Goal: Use online tool/utility: Utilize a website feature to perform a specific function

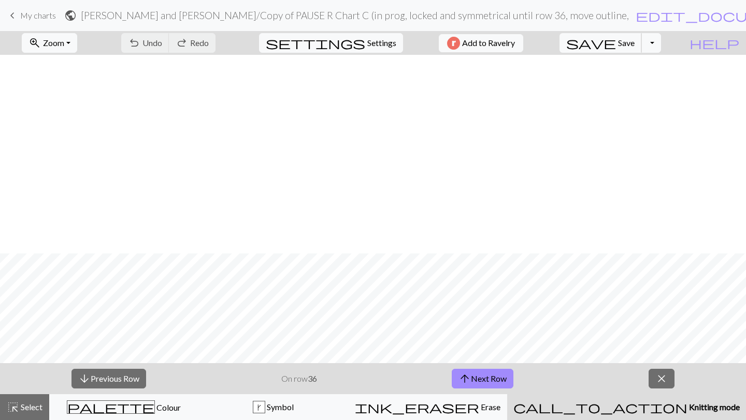
scroll to position [608, 0]
click at [64, 42] on span "Zoom" at bounding box center [53, 43] width 21 height 10
click at [72, 123] on button "50%" at bounding box center [63, 124] width 82 height 17
click at [21, 403] on span "Select" at bounding box center [30, 407] width 23 height 10
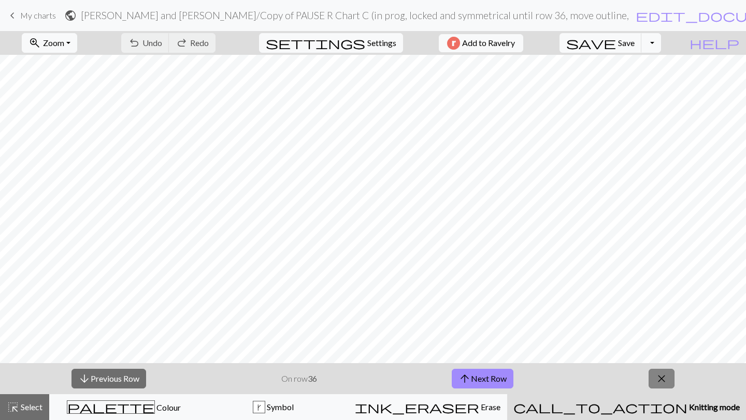
click at [671, 379] on button "close" at bounding box center [661, 379] width 26 height 20
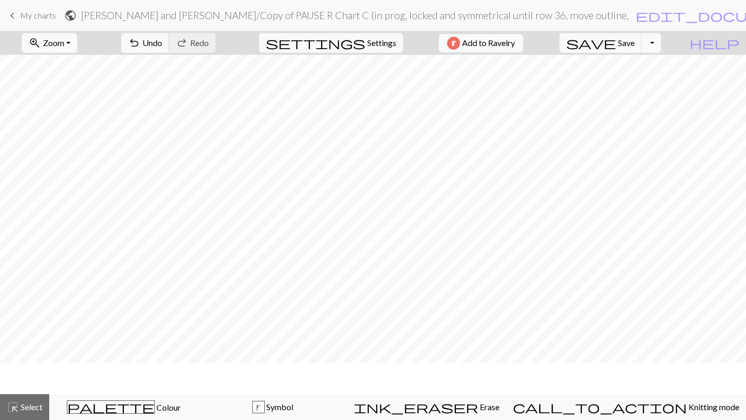
scroll to position [132, 0]
click at [17, 401] on span "highlight_alt" at bounding box center [13, 407] width 12 height 14
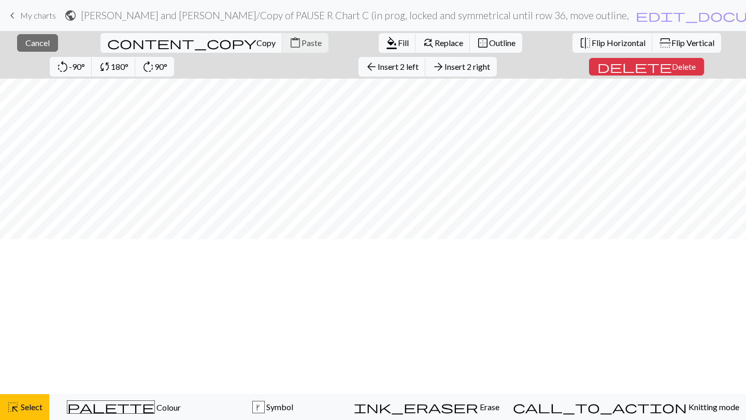
scroll to position [0, 0]
click at [489, 41] on span "Outline" at bounding box center [502, 43] width 26 height 10
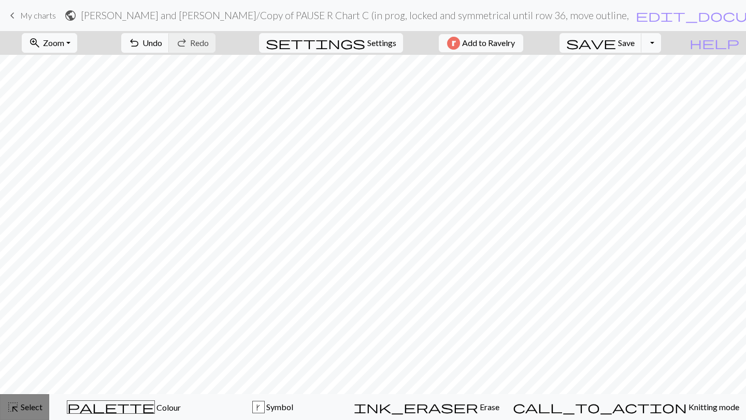
click at [19, 415] on button "highlight_alt Select Select" at bounding box center [24, 408] width 49 height 26
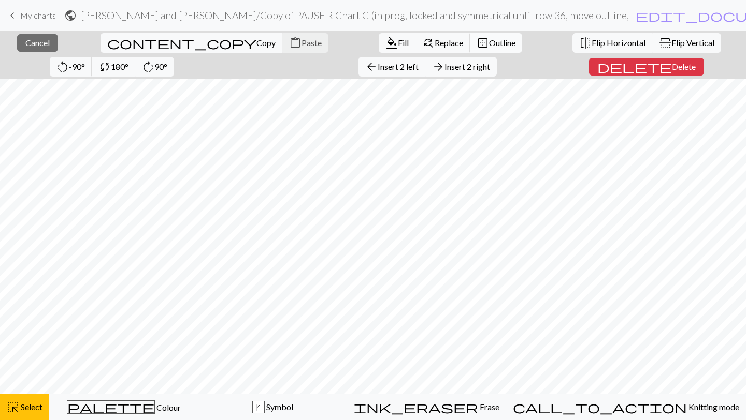
click at [476, 41] on span "border_outer" at bounding box center [482, 43] width 12 height 14
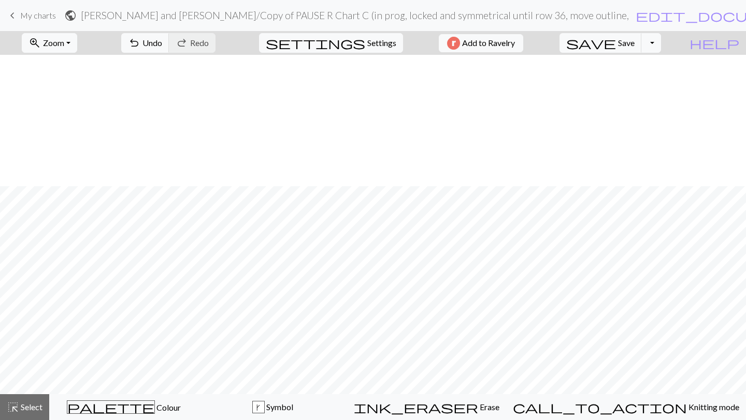
scroll to position [132, 0]
click at [31, 401] on div "highlight_alt Select Select" at bounding box center [25, 407] width 36 height 12
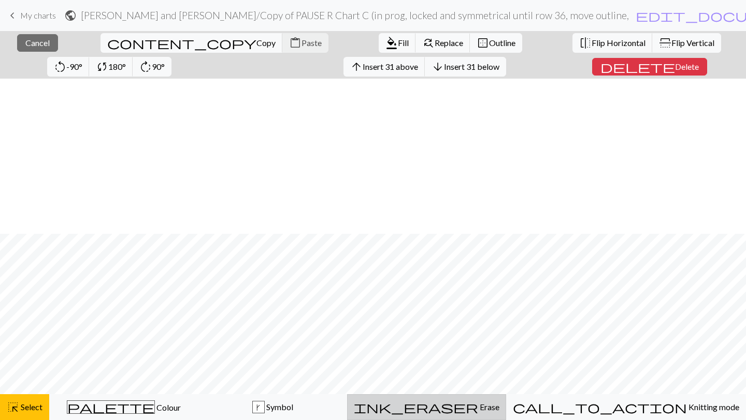
scroll to position [155, 0]
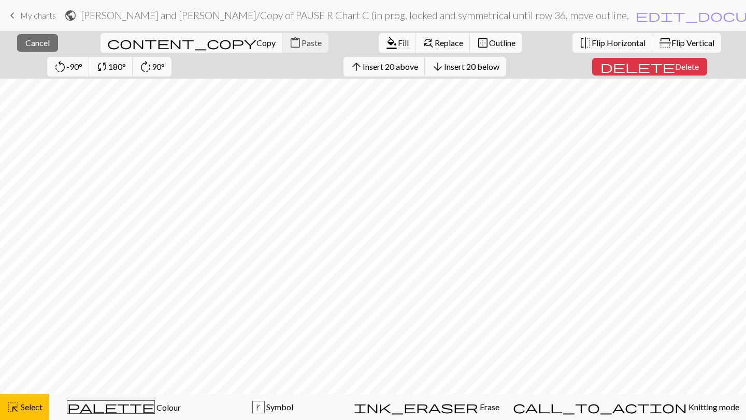
click at [470, 39] on button "border_outer Outline" at bounding box center [496, 43] width 52 height 20
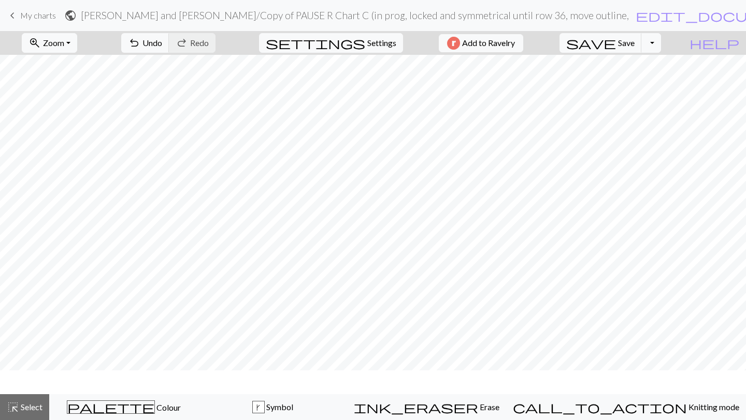
scroll to position [132, 0]
click at [27, 405] on span "Select" at bounding box center [30, 407] width 23 height 10
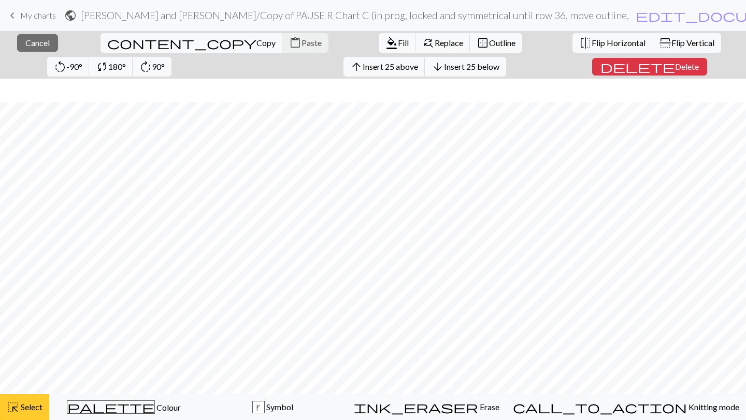
scroll to position [155, 0]
click at [489, 46] on span "Outline" at bounding box center [502, 43] width 26 height 10
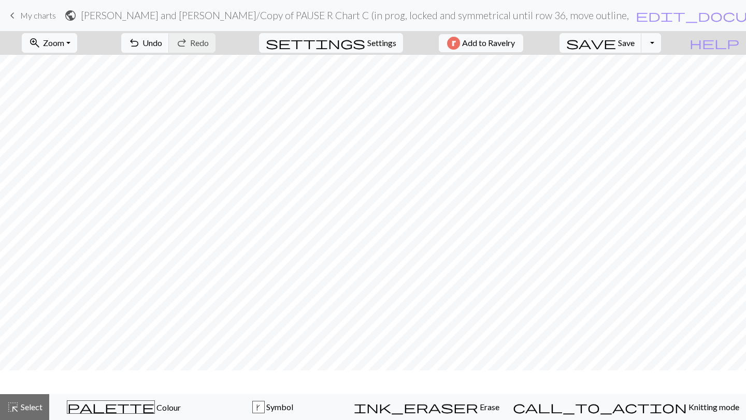
scroll to position [132, 0]
click at [34, 408] on span "Select" at bounding box center [30, 407] width 23 height 10
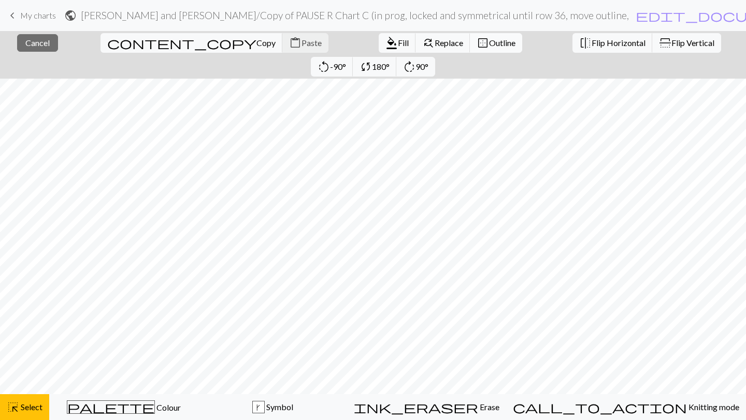
click at [476, 41] on span "border_outer" at bounding box center [482, 43] width 12 height 14
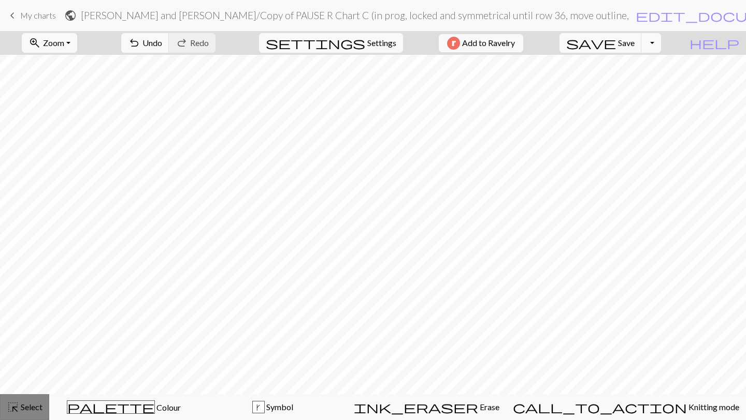
click at [25, 414] on button "highlight_alt Select Select" at bounding box center [24, 408] width 49 height 26
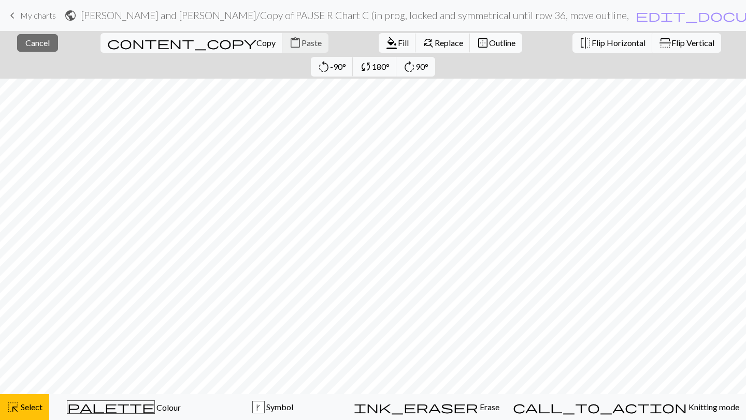
click at [476, 42] on span "border_outer" at bounding box center [482, 43] width 12 height 14
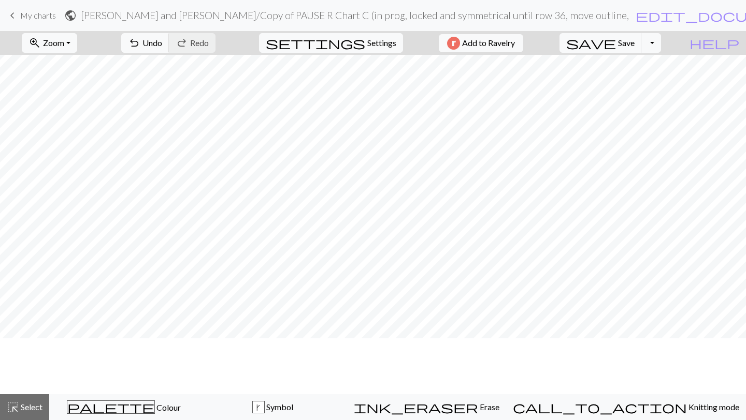
scroll to position [0, 0]
click at [15, 413] on span "highlight_alt" at bounding box center [13, 407] width 12 height 14
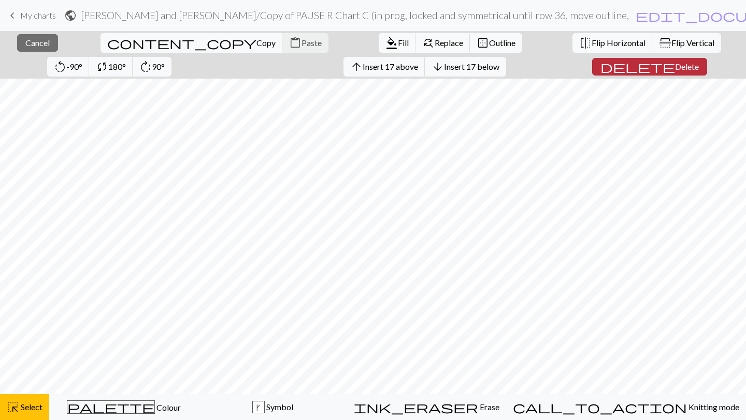
click at [600, 71] on span "delete" at bounding box center [637, 67] width 75 height 14
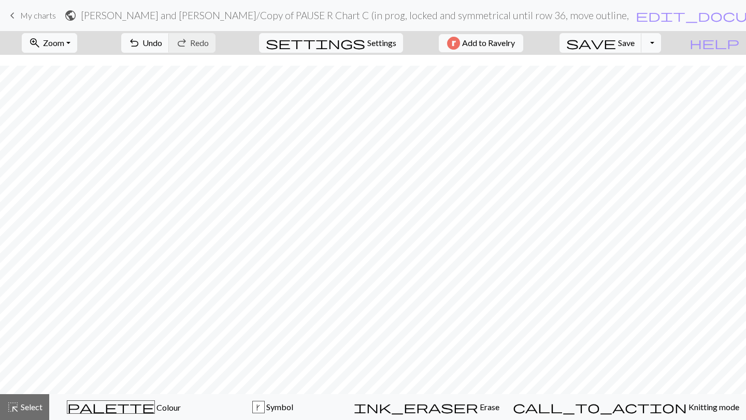
scroll to position [43, 0]
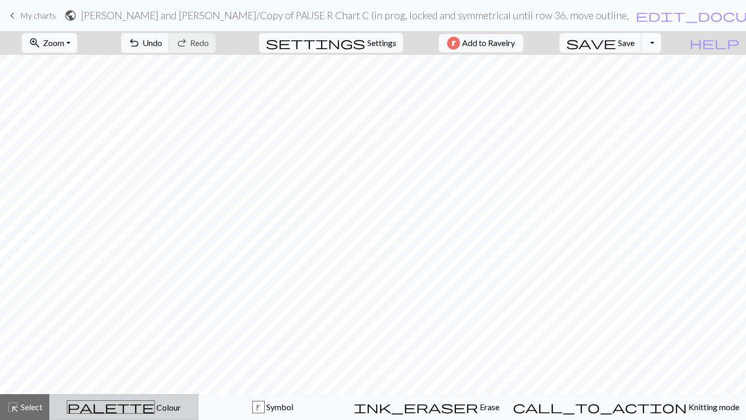
click at [134, 401] on div "palette Colour Colour" at bounding box center [124, 407] width 136 height 13
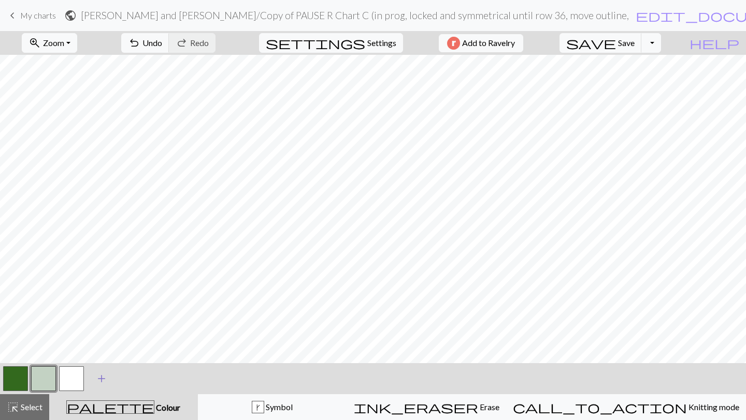
click at [97, 377] on span "add" at bounding box center [101, 379] width 12 height 14
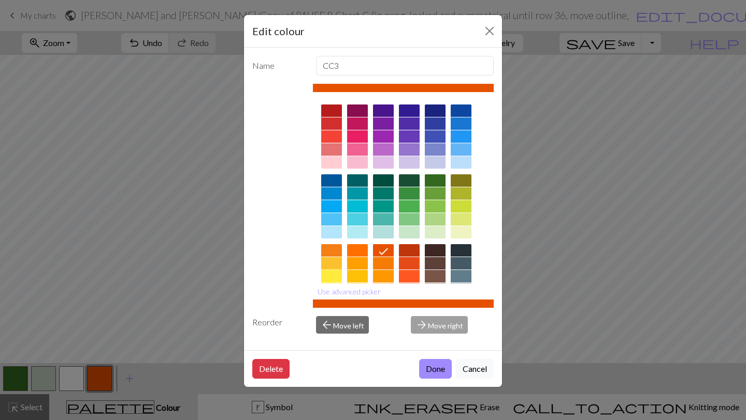
click at [332, 278] on div at bounding box center [331, 276] width 21 height 12
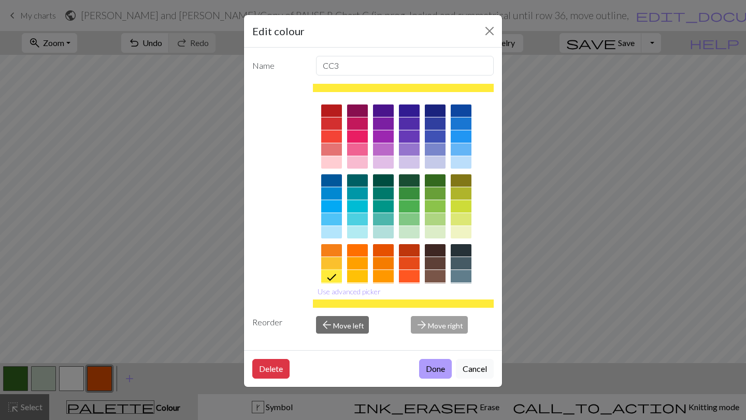
click at [435, 369] on button "Done" at bounding box center [435, 369] width 33 height 20
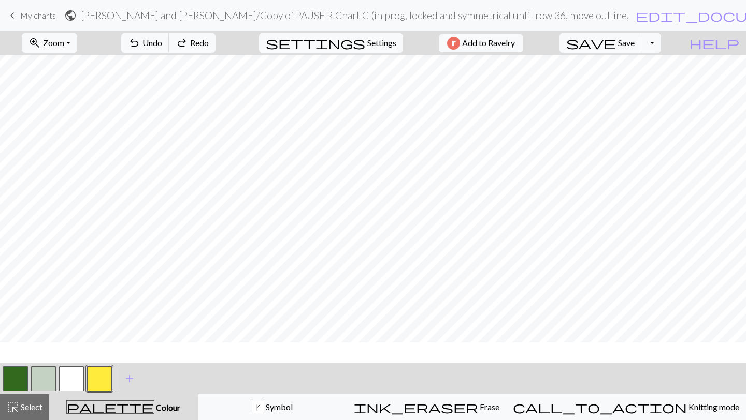
scroll to position [45, 0]
click at [18, 405] on span "highlight_alt" at bounding box center [13, 407] width 12 height 14
click at [32, 413] on div "highlight_alt Select Select" at bounding box center [25, 407] width 36 height 12
click at [17, 402] on span "highlight_alt" at bounding box center [13, 407] width 12 height 14
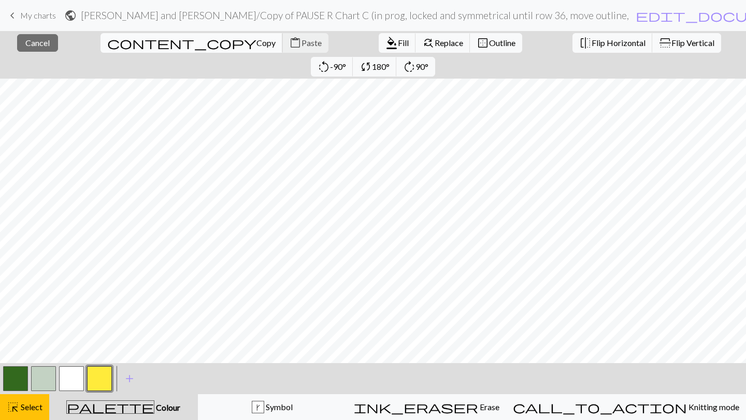
click at [256, 45] on span "Copy" at bounding box center [265, 43] width 19 height 10
click at [76, 375] on button "button" at bounding box center [71, 379] width 25 height 25
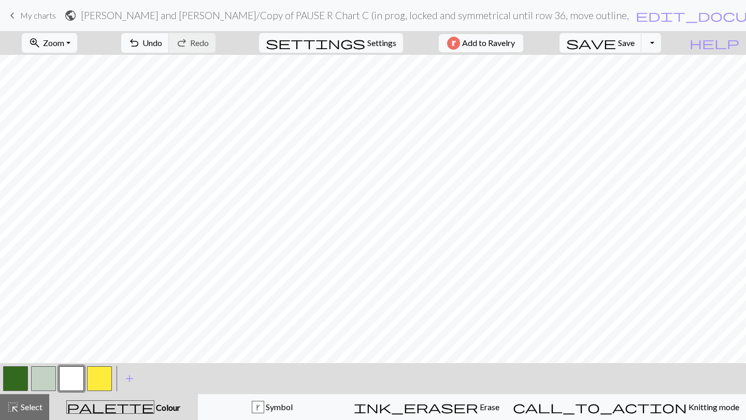
click at [74, 383] on button "button" at bounding box center [71, 379] width 25 height 25
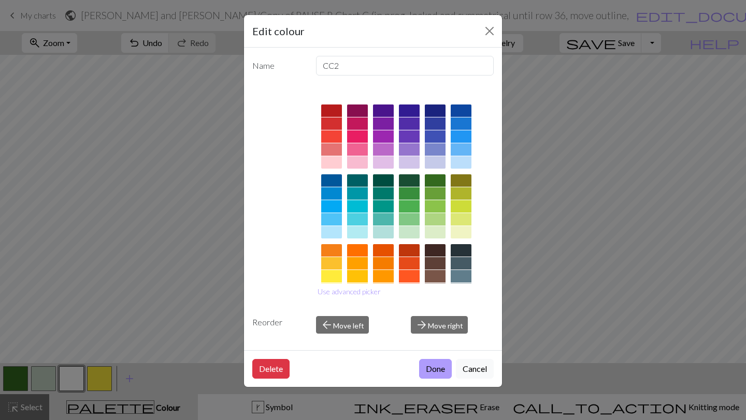
click at [440, 371] on button "Done" at bounding box center [435, 369] width 33 height 20
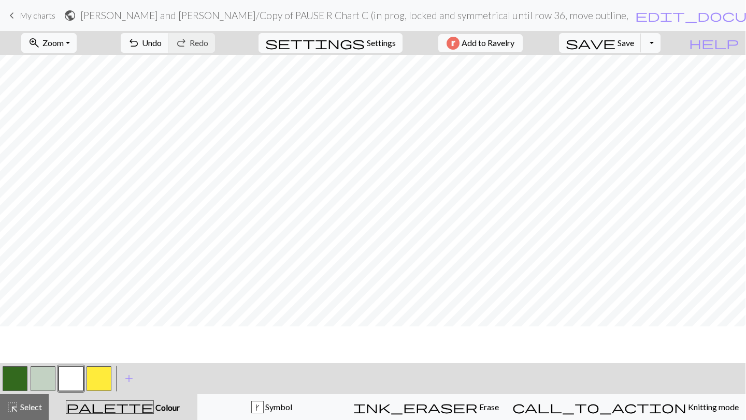
scroll to position [38, 0]
click at [16, 413] on span "highlight_alt" at bounding box center [12, 407] width 12 height 14
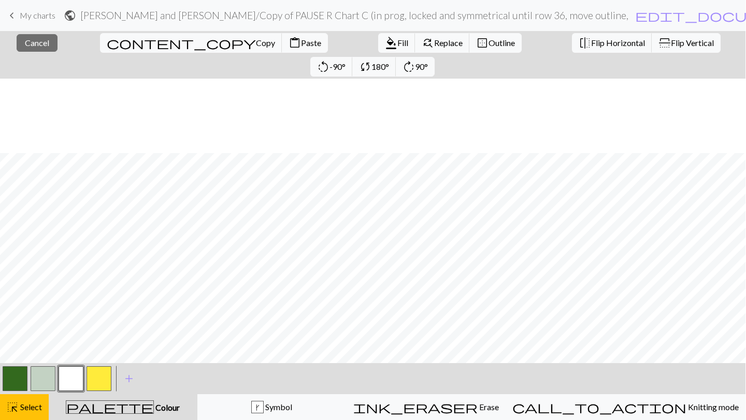
scroll to position [75, 0]
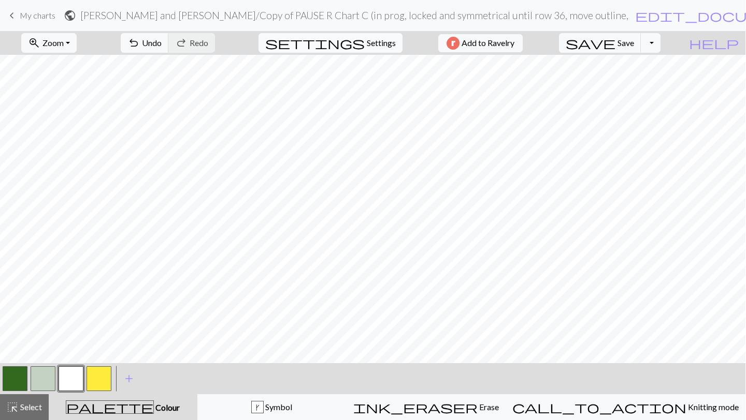
click at [349, 36] on span "settings" at bounding box center [314, 43] width 99 height 14
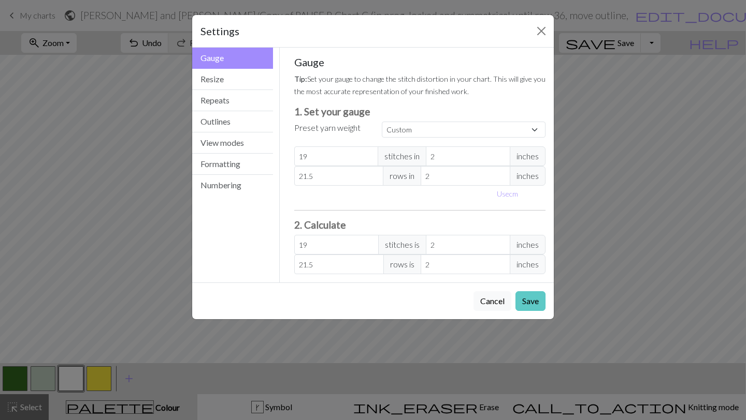
click at [522, 300] on button "Save" at bounding box center [530, 302] width 30 height 20
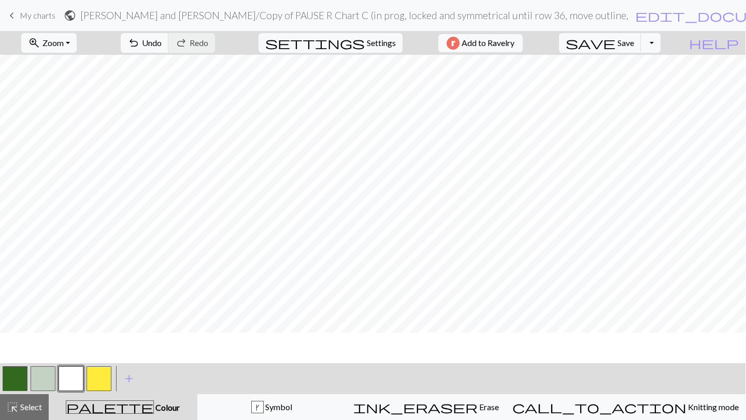
scroll to position [0, 0]
click at [18, 382] on button "button" at bounding box center [15, 379] width 25 height 25
click at [1, 409] on button "highlight_alt Select Select" at bounding box center [23, 408] width 49 height 26
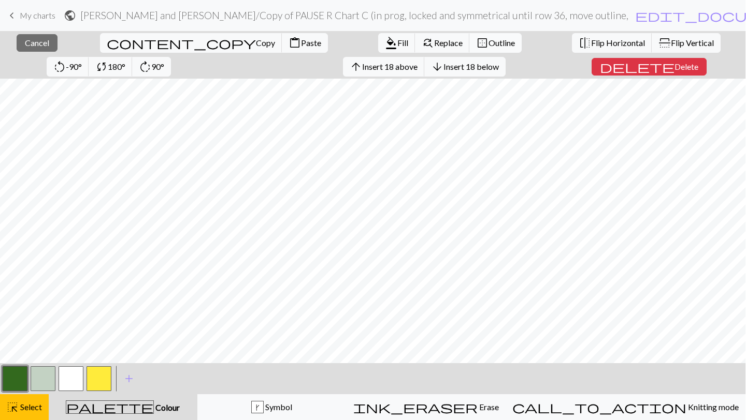
click at [476, 44] on span "border_outer" at bounding box center [482, 43] width 12 height 14
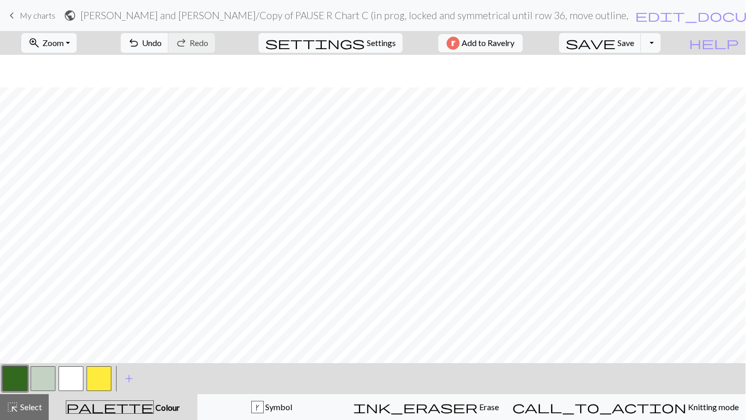
scroll to position [71, 0]
click at [28, 409] on span "Select" at bounding box center [30, 407] width 23 height 10
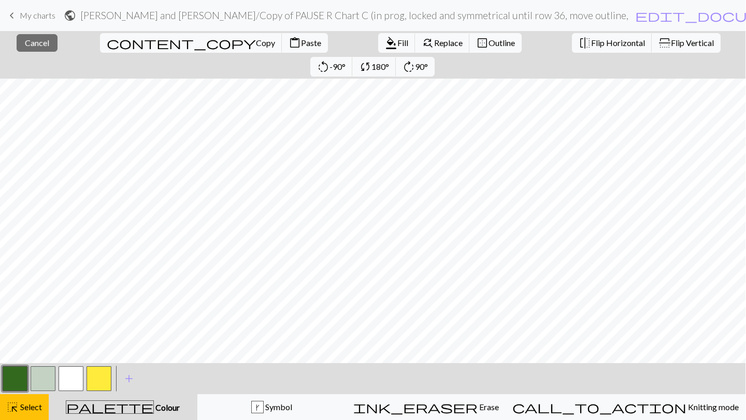
click at [20, 381] on button "button" at bounding box center [15, 379] width 25 height 25
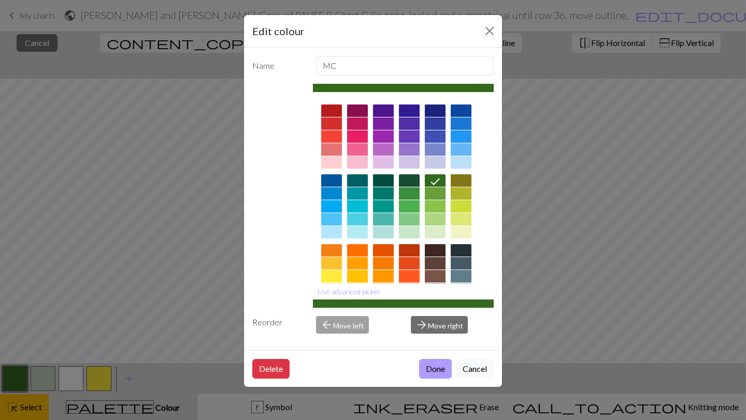
click at [425, 369] on button "Done" at bounding box center [435, 369] width 33 height 20
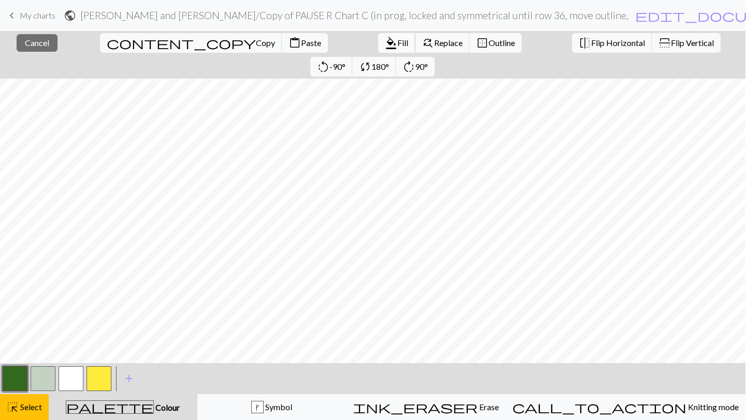
click at [385, 46] on span "format_color_fill" at bounding box center [391, 43] width 12 height 14
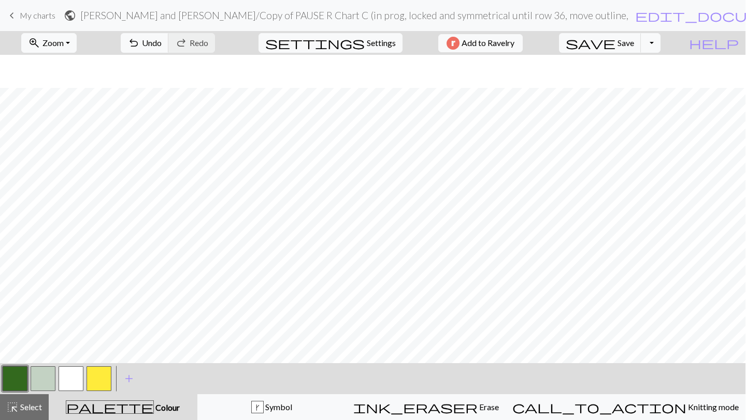
scroll to position [75, 0]
click at [17, 412] on span "highlight_alt" at bounding box center [12, 407] width 12 height 14
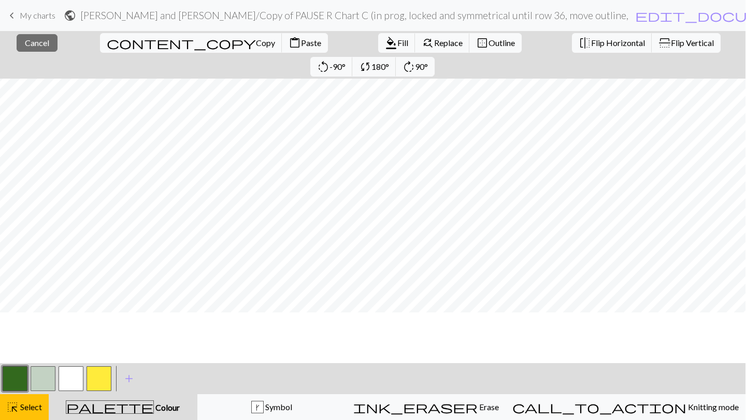
scroll to position [0, 0]
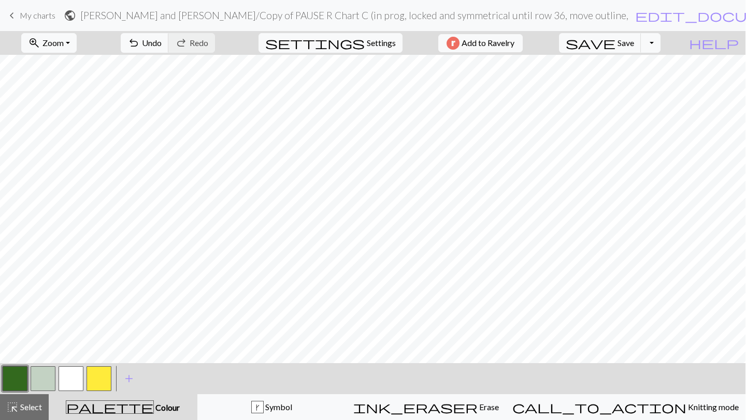
click at [19, 378] on button "button" at bounding box center [15, 379] width 25 height 25
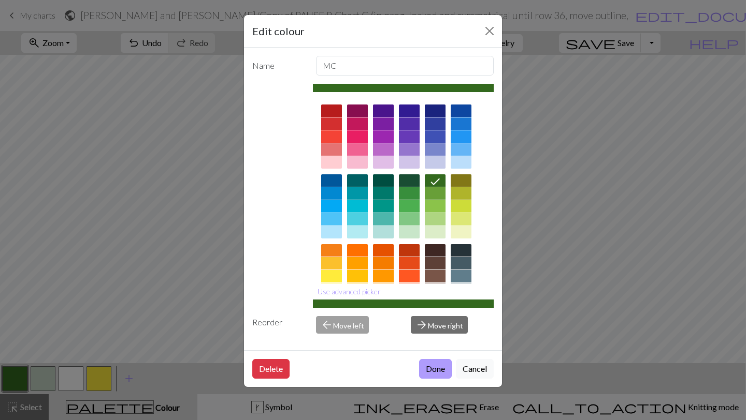
click at [423, 370] on button "Done" at bounding box center [435, 369] width 33 height 20
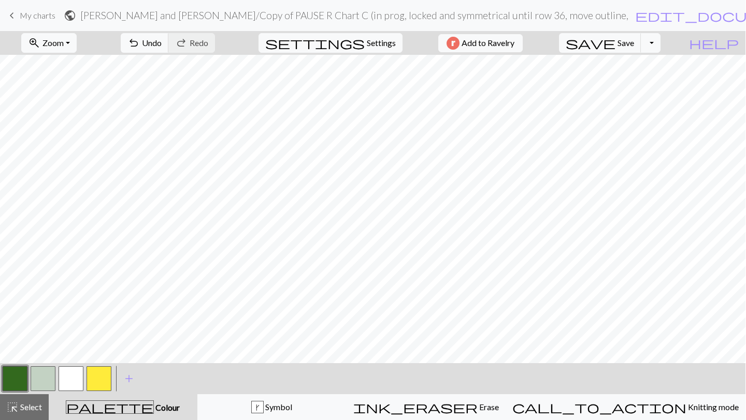
scroll to position [0, 1]
click at [34, 414] on button "highlight_alt Select Select" at bounding box center [23, 408] width 49 height 26
click at [14, 386] on button "button" at bounding box center [14, 379] width 25 height 25
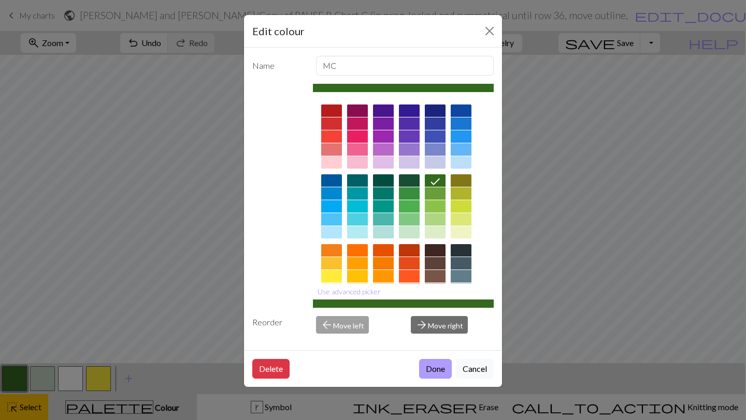
click at [427, 369] on button "Done" at bounding box center [435, 369] width 33 height 20
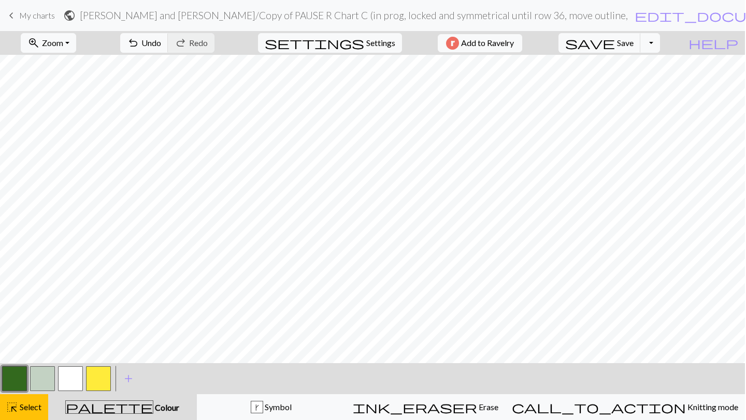
click at [17, 381] on button "button" at bounding box center [14, 379] width 25 height 25
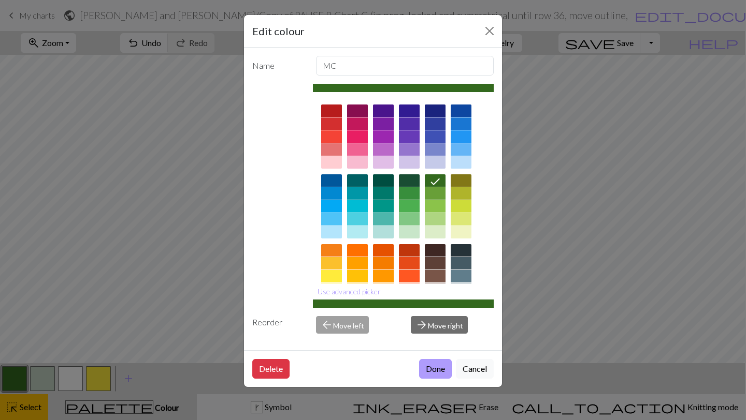
click at [427, 374] on button "Done" at bounding box center [435, 369] width 33 height 20
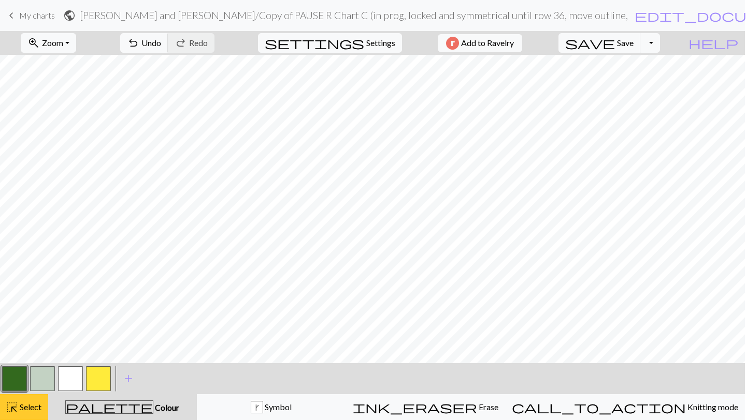
click at [11, 413] on span "highlight_alt" at bounding box center [12, 407] width 12 height 14
click at [21, 403] on span "Select" at bounding box center [29, 407] width 23 height 10
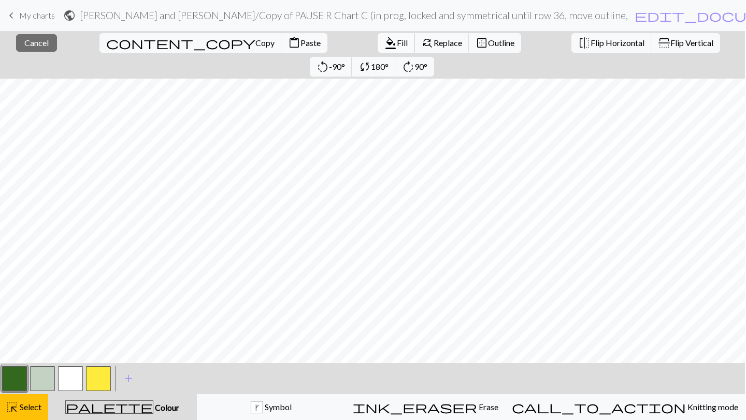
click at [384, 39] on span "format_color_fill" at bounding box center [390, 43] width 12 height 14
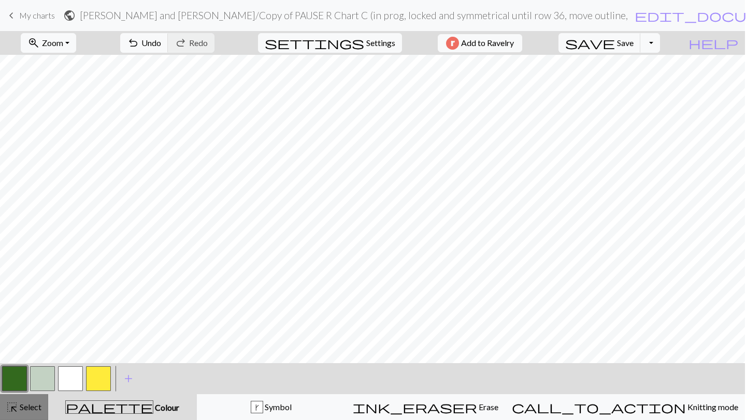
click at [11, 409] on span "highlight_alt" at bounding box center [12, 407] width 12 height 14
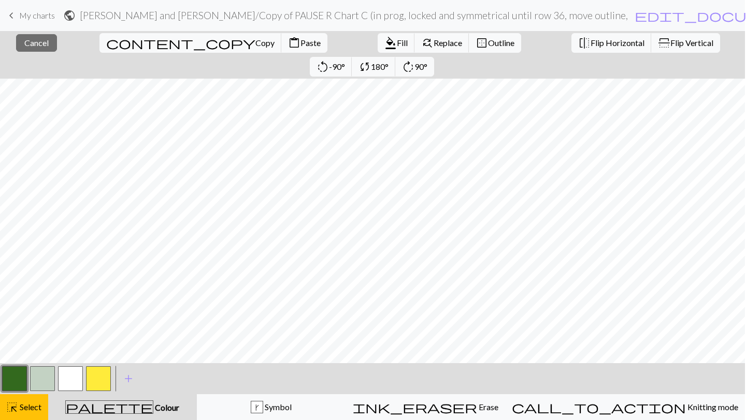
click at [6, 383] on button "button" at bounding box center [14, 379] width 25 height 25
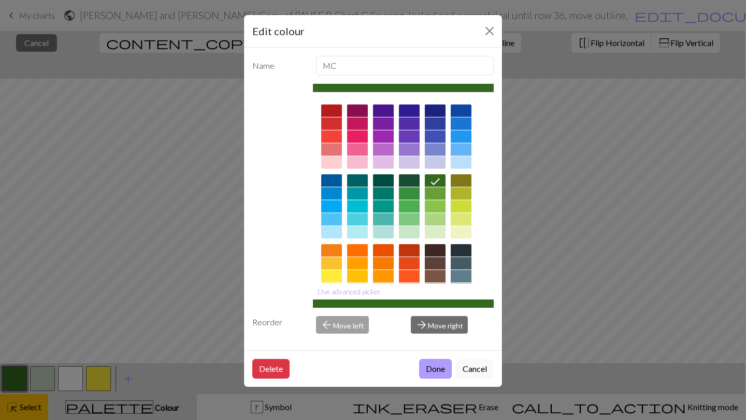
click at [434, 373] on button "Done" at bounding box center [435, 369] width 33 height 20
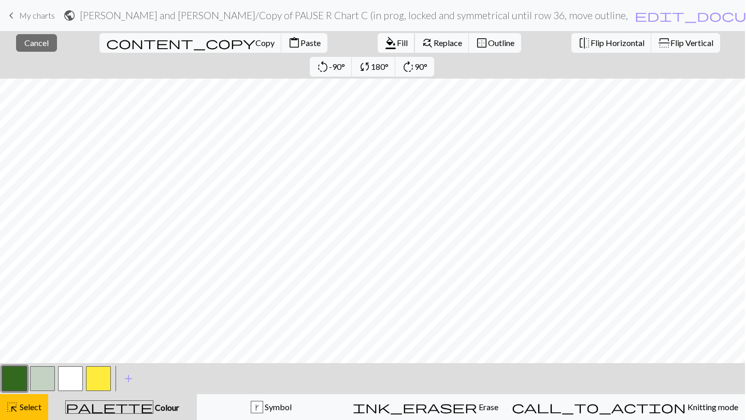
click at [384, 48] on span "format_color_fill" at bounding box center [390, 43] width 12 height 14
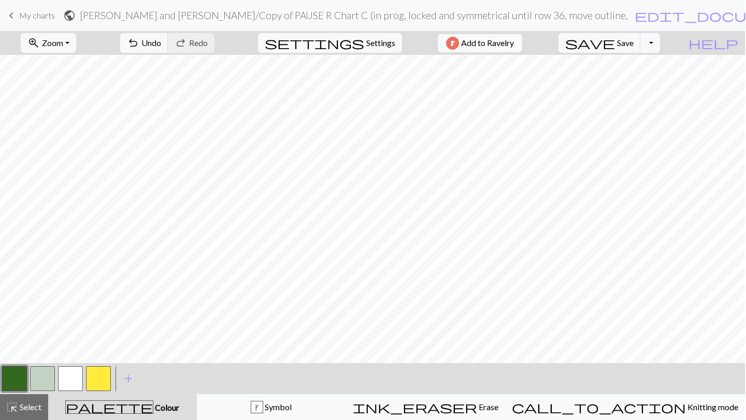
click at [26, 378] on button "button" at bounding box center [14, 379] width 25 height 25
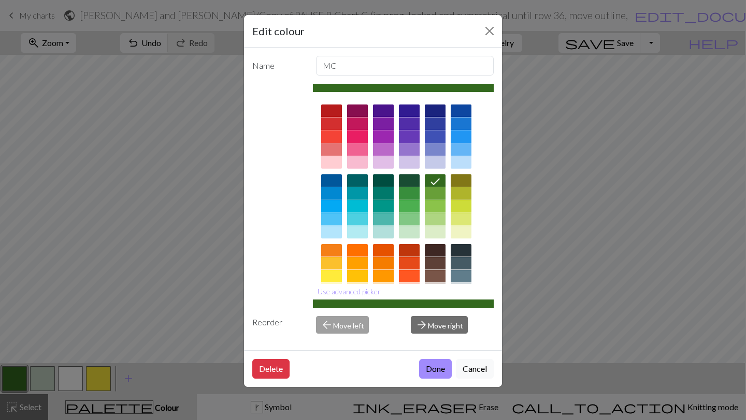
click at [427, 383] on div "Delete Done Cancel" at bounding box center [373, 369] width 258 height 37
click at [430, 369] on button "Done" at bounding box center [435, 369] width 33 height 20
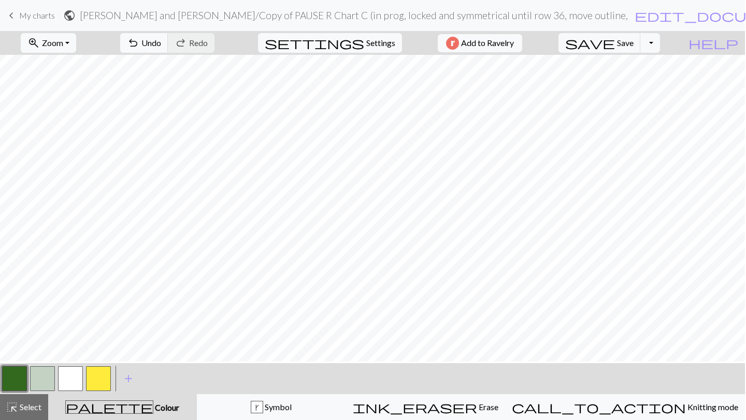
scroll to position [0, 0]
click at [65, 381] on button "button" at bounding box center [70, 379] width 25 height 25
click at [30, 405] on span "Select" at bounding box center [29, 407] width 23 height 10
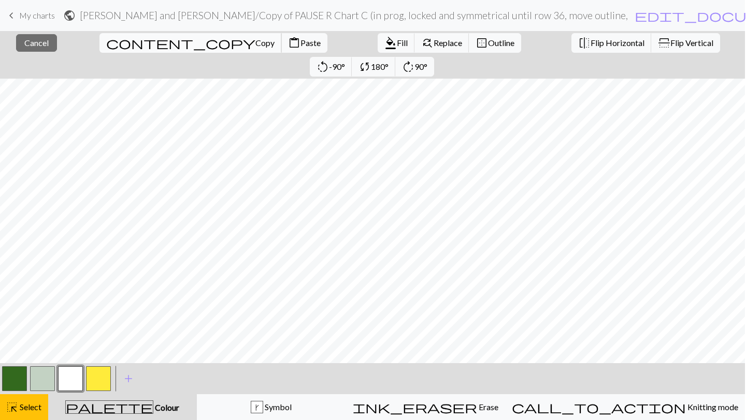
click at [106, 37] on button "content_copy Copy" at bounding box center [190, 43] width 182 height 20
click at [300, 46] on span "Paste" at bounding box center [310, 43] width 20 height 10
click at [21, 380] on button "button" at bounding box center [14, 379] width 25 height 25
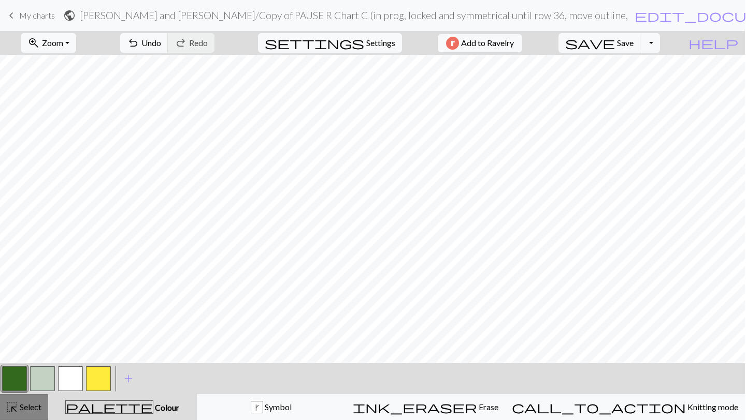
click at [16, 407] on span "highlight_alt" at bounding box center [12, 407] width 12 height 14
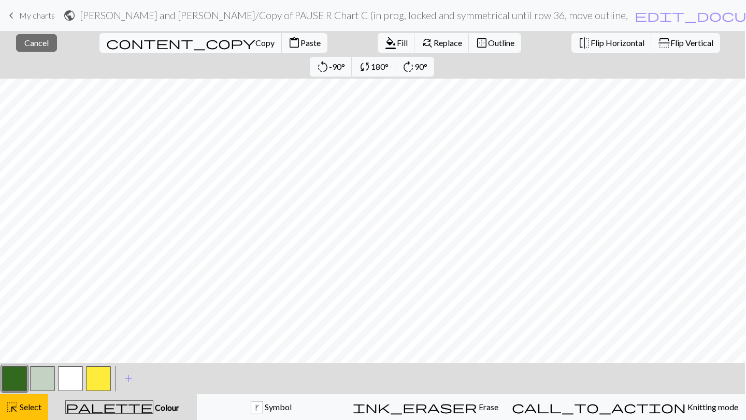
click at [255, 41] on span "Copy" at bounding box center [264, 43] width 19 height 10
click at [300, 42] on span "Paste" at bounding box center [310, 43] width 20 height 10
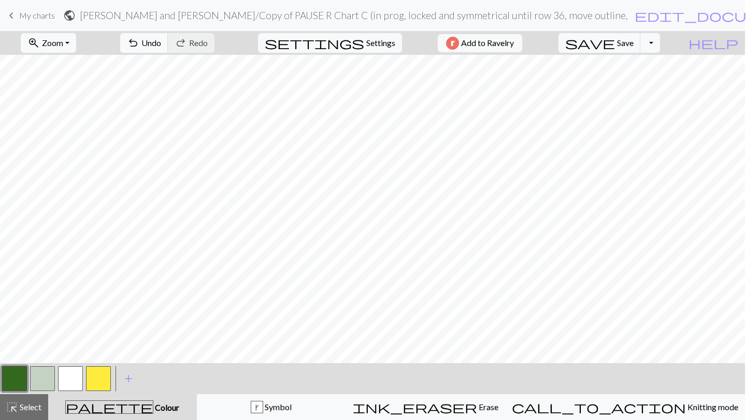
click at [9, 375] on button "button" at bounding box center [14, 379] width 25 height 25
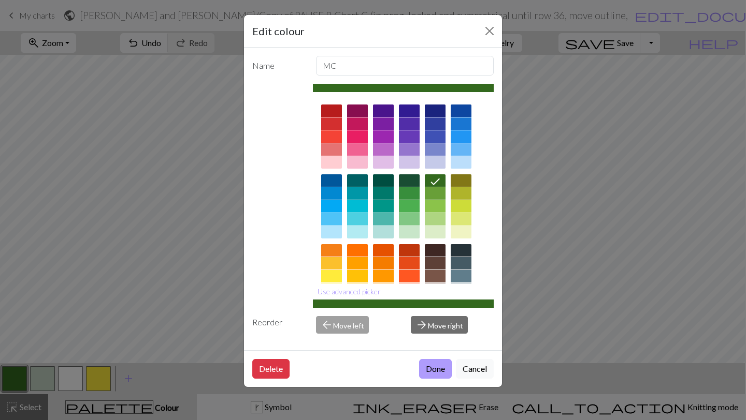
click at [429, 374] on button "Done" at bounding box center [435, 369] width 33 height 20
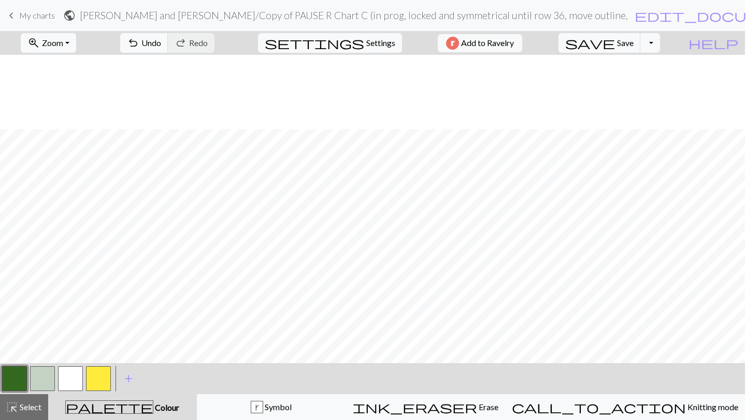
scroll to position [75, 0]
click at [29, 407] on span "Select" at bounding box center [29, 407] width 23 height 10
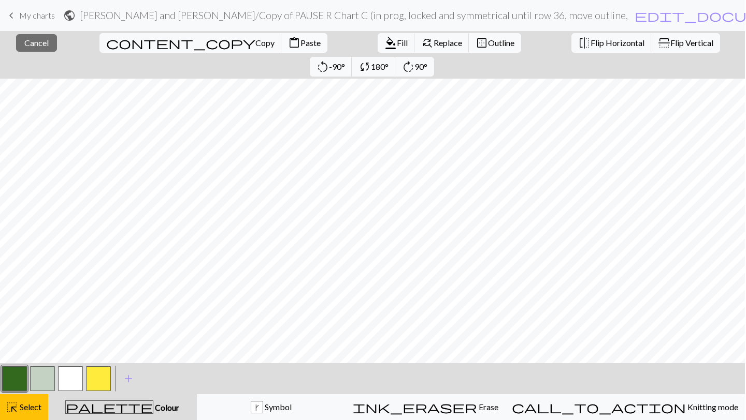
click at [300, 45] on span "Paste" at bounding box center [310, 43] width 20 height 10
click at [591, 40] on span "Flip Horizontal" at bounding box center [618, 43] width 54 height 10
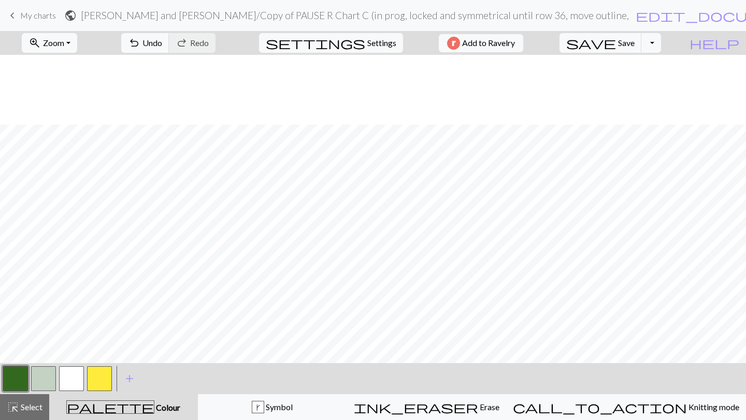
scroll to position [70, 0]
click at [49, 373] on button "button" at bounding box center [43, 379] width 25 height 25
click at [8, 408] on span "highlight_alt" at bounding box center [13, 407] width 12 height 14
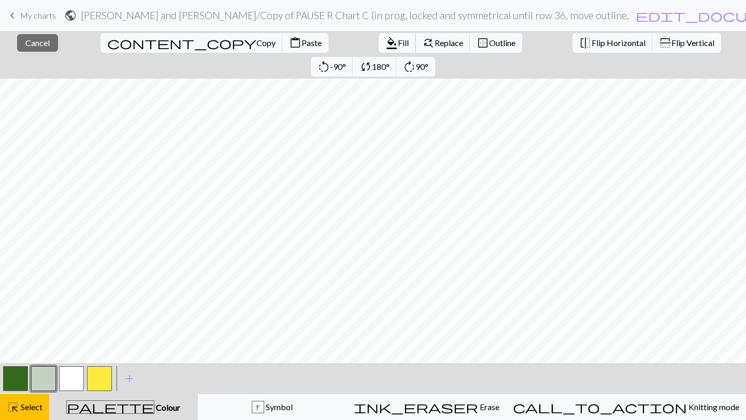
click at [385, 43] on span "format_color_fill" at bounding box center [391, 43] width 12 height 14
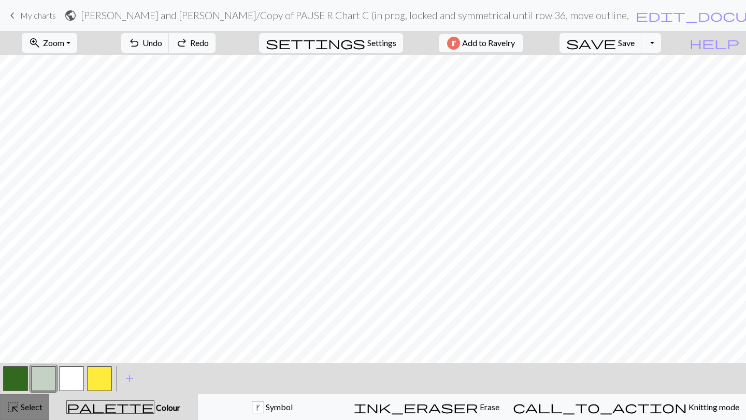
click at [16, 416] on button "highlight_alt Select Select" at bounding box center [24, 408] width 49 height 26
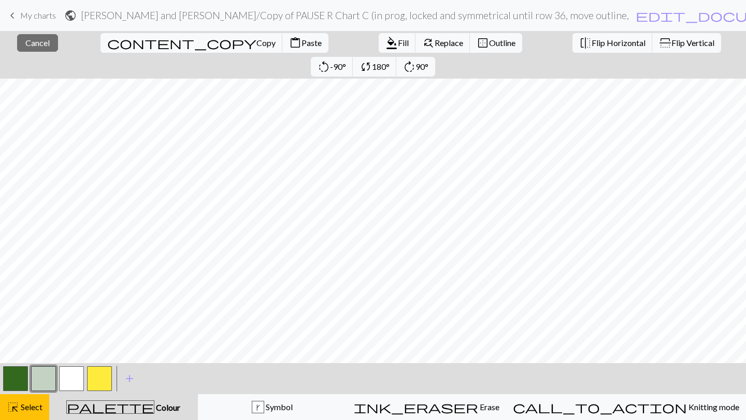
click at [22, 380] on button "button" at bounding box center [15, 379] width 25 height 25
click at [16, 374] on button "button" at bounding box center [15, 379] width 25 height 25
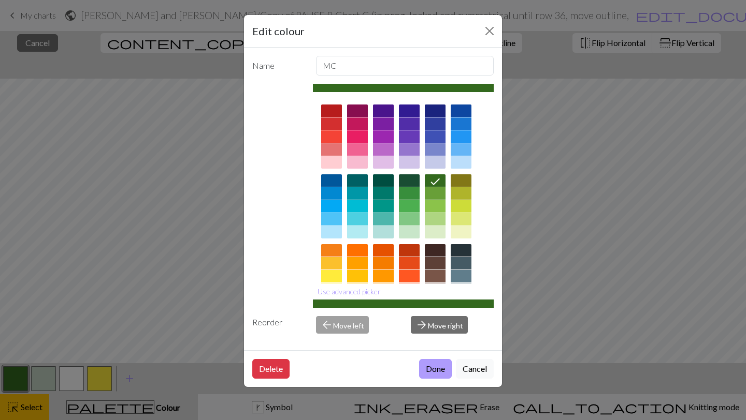
click at [428, 371] on button "Done" at bounding box center [435, 369] width 33 height 20
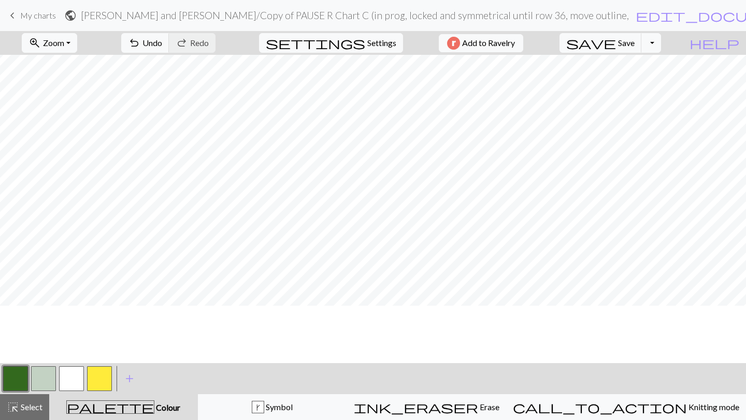
scroll to position [17, 0]
click at [40, 379] on button "button" at bounding box center [43, 379] width 25 height 25
click at [34, 412] on div "highlight_alt Select Select" at bounding box center [25, 407] width 36 height 12
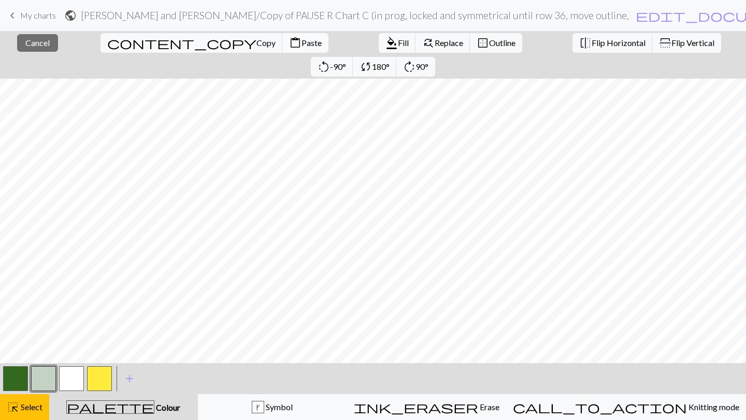
click at [301, 43] on span "Paste" at bounding box center [311, 43] width 20 height 10
click at [572, 36] on button "flip Flip Horizontal" at bounding box center [612, 43] width 80 height 20
click at [591, 47] on span "Flip Horizontal" at bounding box center [618, 43] width 54 height 10
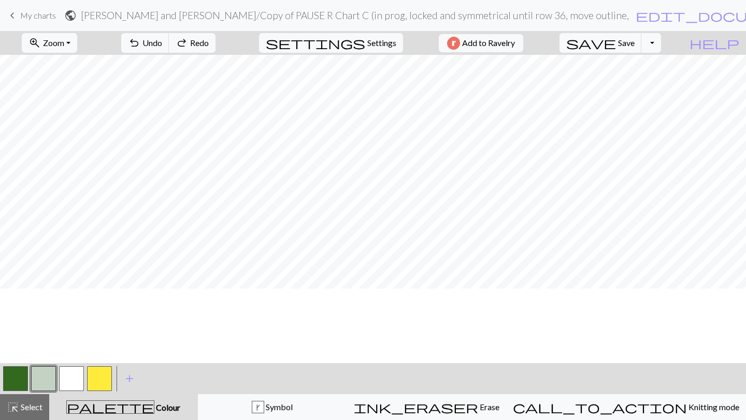
scroll to position [0, 0]
click at [12, 384] on button "button" at bounding box center [15, 379] width 25 height 25
click at [15, 373] on button "button" at bounding box center [15, 379] width 25 height 25
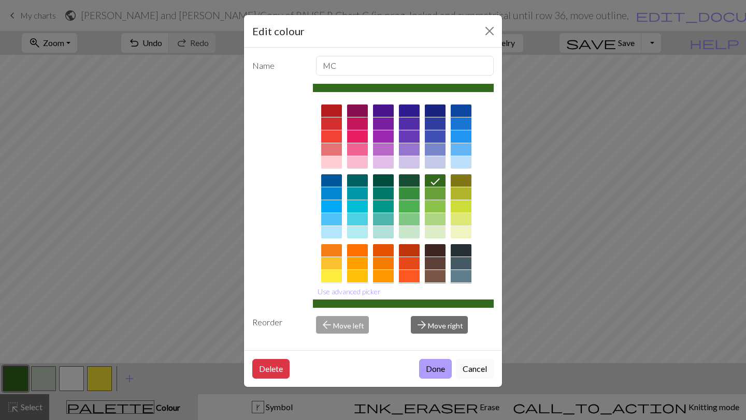
click at [425, 374] on button "Done" at bounding box center [435, 369] width 33 height 20
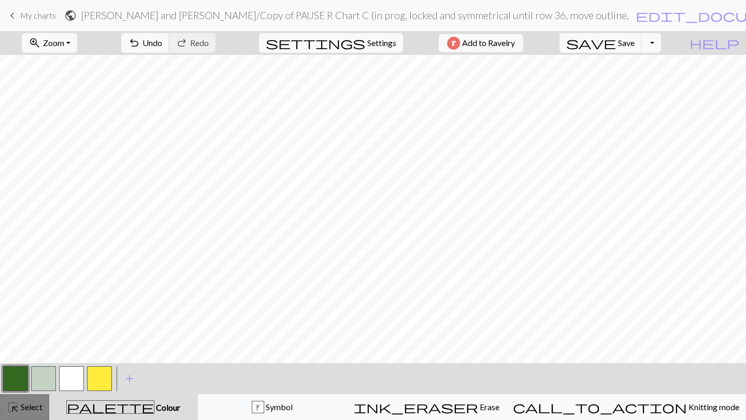
click at [14, 414] on span "highlight_alt" at bounding box center [13, 407] width 12 height 14
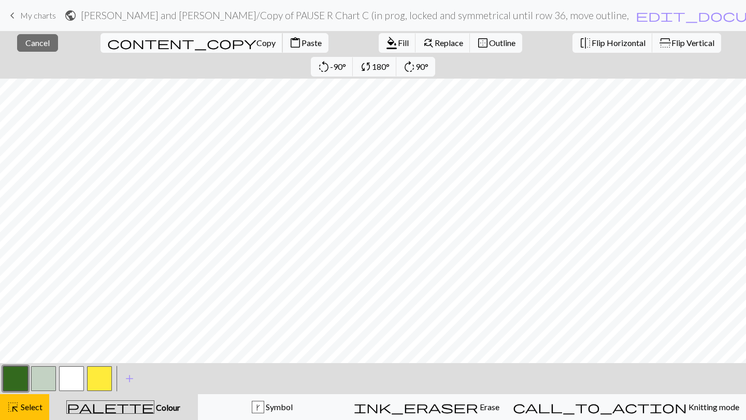
click at [256, 41] on span "Copy" at bounding box center [265, 43] width 19 height 10
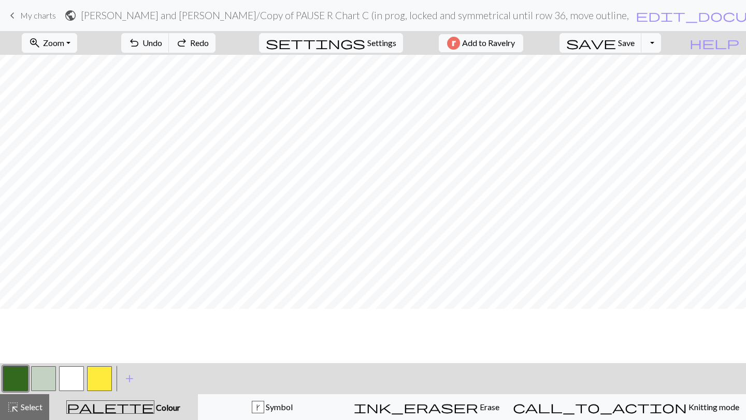
scroll to position [0, 0]
click at [20, 379] on button "button" at bounding box center [15, 379] width 25 height 25
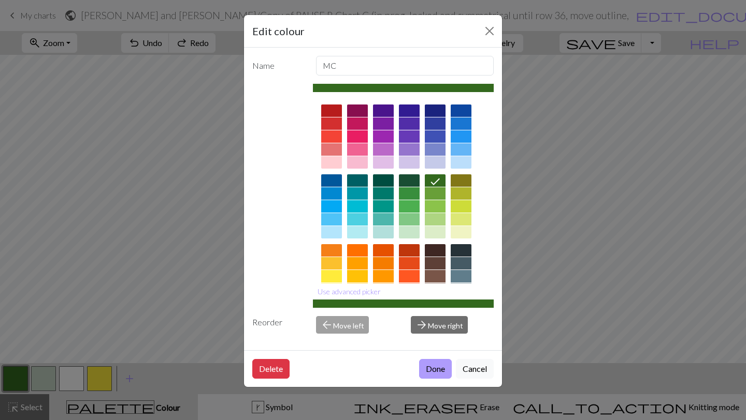
click at [425, 365] on button "Done" at bounding box center [435, 369] width 33 height 20
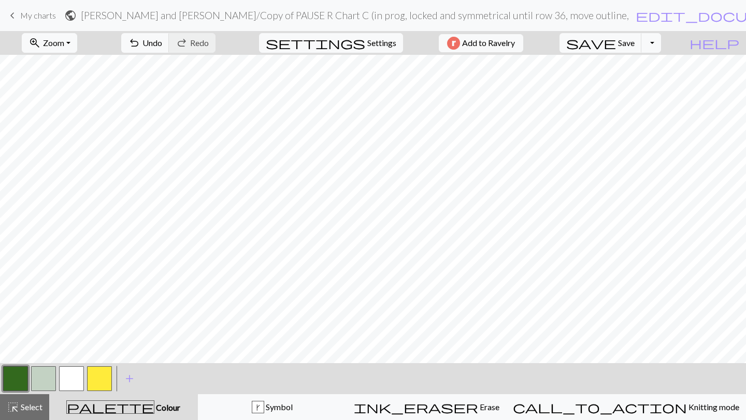
click at [16, 379] on button "button" at bounding box center [15, 379] width 25 height 25
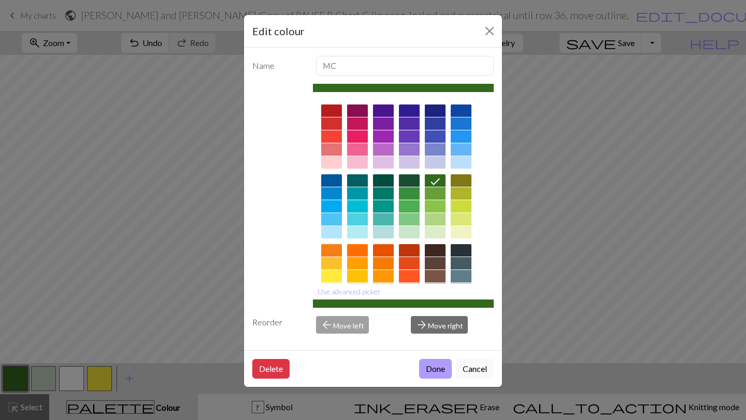
click at [430, 363] on button "Done" at bounding box center [435, 369] width 33 height 20
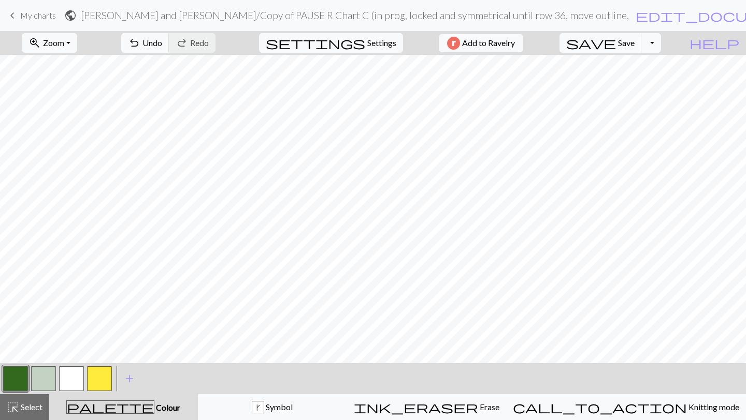
click at [12, 379] on button "button" at bounding box center [15, 379] width 25 height 25
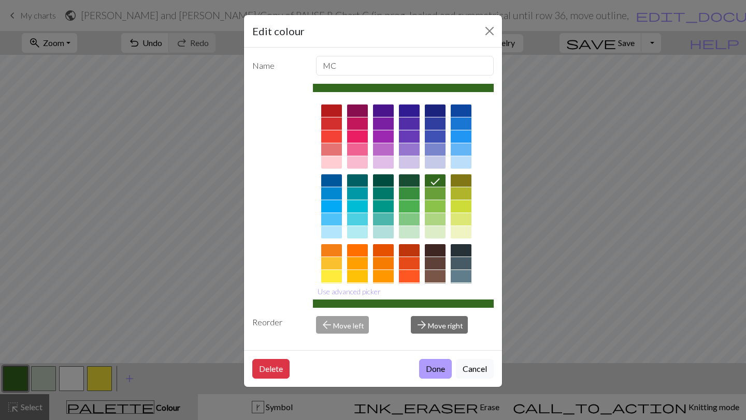
click at [435, 375] on button "Done" at bounding box center [435, 369] width 33 height 20
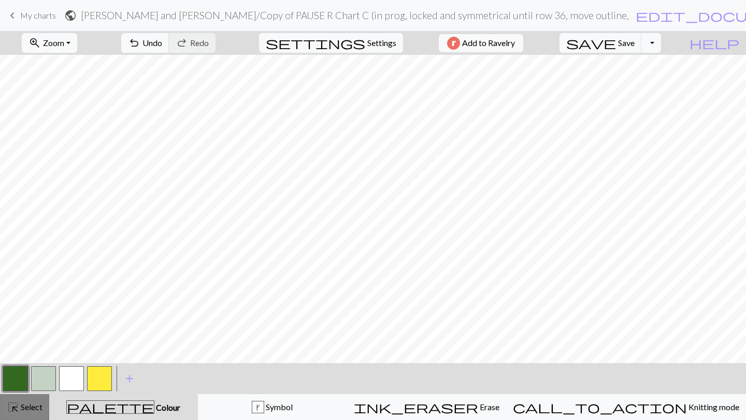
click at [16, 410] on span "highlight_alt" at bounding box center [13, 407] width 12 height 14
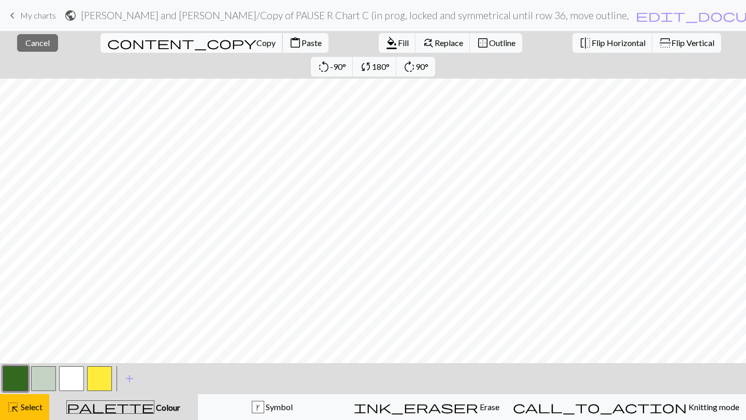
click at [107, 42] on span "content_copy" at bounding box center [181, 43] width 149 height 14
click at [15, 384] on button "button" at bounding box center [15, 379] width 25 height 25
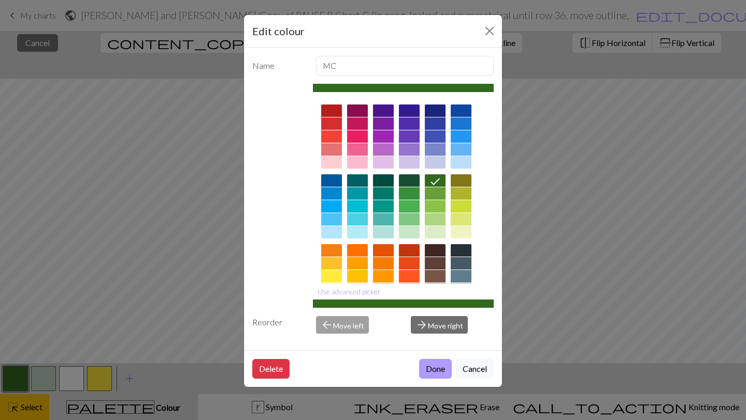
click at [439, 369] on button "Done" at bounding box center [435, 369] width 33 height 20
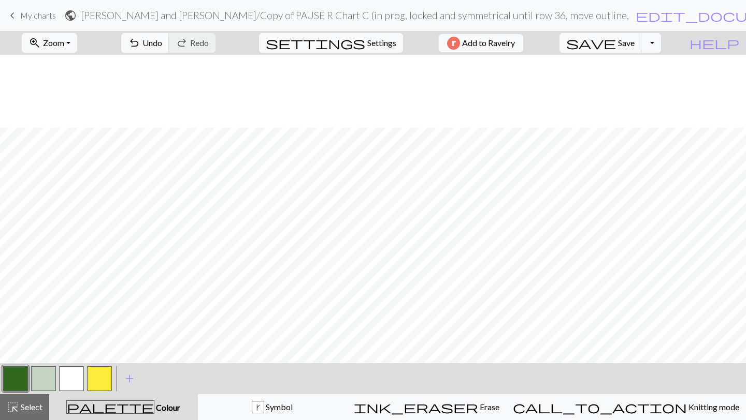
scroll to position [73, 0]
click at [43, 371] on button "button" at bounding box center [43, 379] width 25 height 25
click at [38, 388] on button "button" at bounding box center [43, 379] width 25 height 25
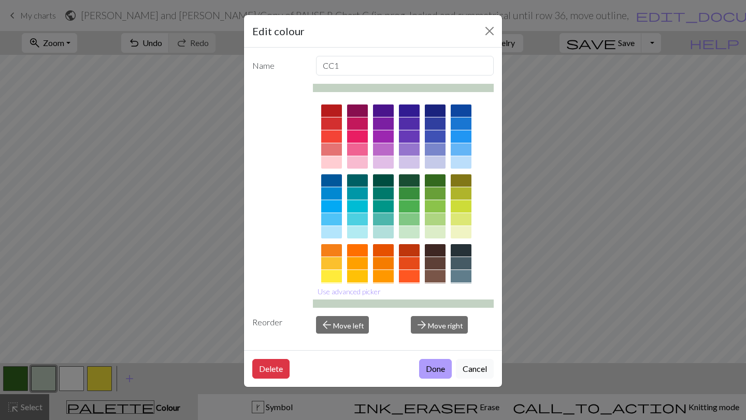
click at [428, 372] on button "Done" at bounding box center [435, 369] width 33 height 20
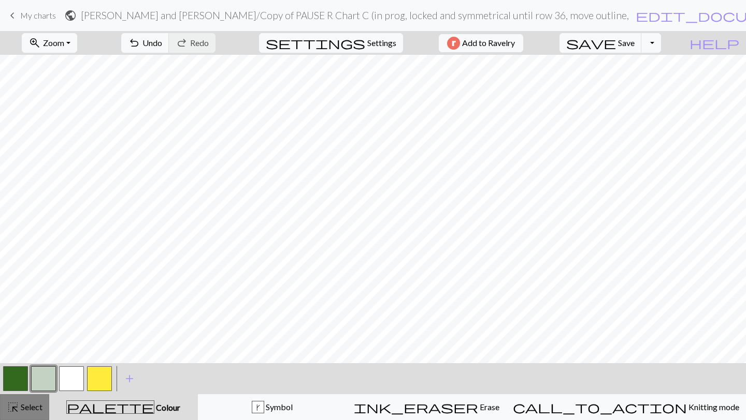
click at [12, 418] on button "highlight_alt Select Select" at bounding box center [24, 408] width 49 height 26
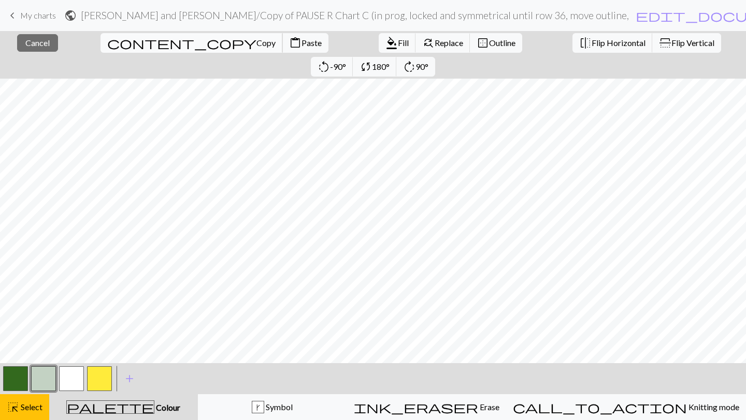
click at [107, 38] on span "content_copy" at bounding box center [181, 43] width 149 height 14
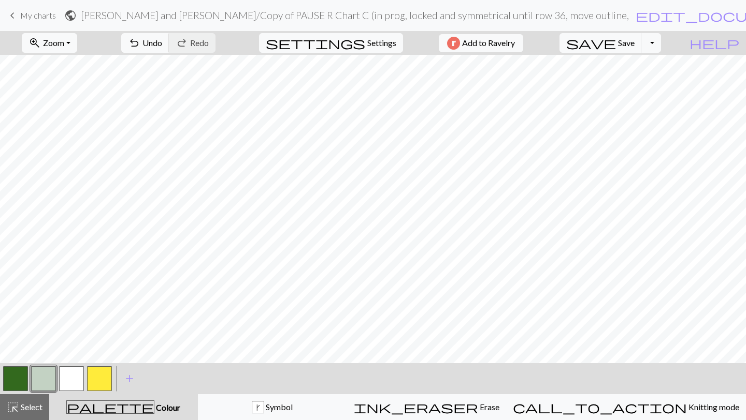
click at [10, 382] on button "button" at bounding box center [15, 379] width 25 height 25
click at [46, 388] on button "button" at bounding box center [43, 379] width 25 height 25
click at [21, 376] on button "button" at bounding box center [15, 379] width 25 height 25
click at [43, 372] on button "button" at bounding box center [43, 379] width 25 height 25
click at [11, 403] on span "highlight_alt" at bounding box center [13, 407] width 12 height 14
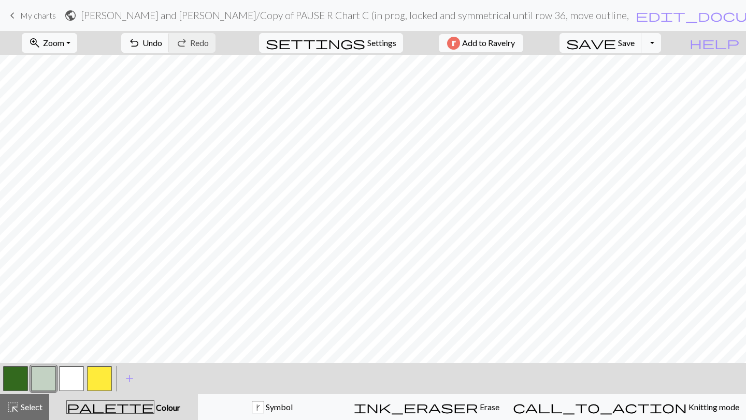
click at [2, 391] on div at bounding box center [16, 379] width 28 height 28
click at [19, 380] on button "button" at bounding box center [15, 379] width 25 height 25
click at [43, 374] on button "button" at bounding box center [43, 379] width 25 height 25
click at [24, 411] on span "Select" at bounding box center [30, 407] width 23 height 10
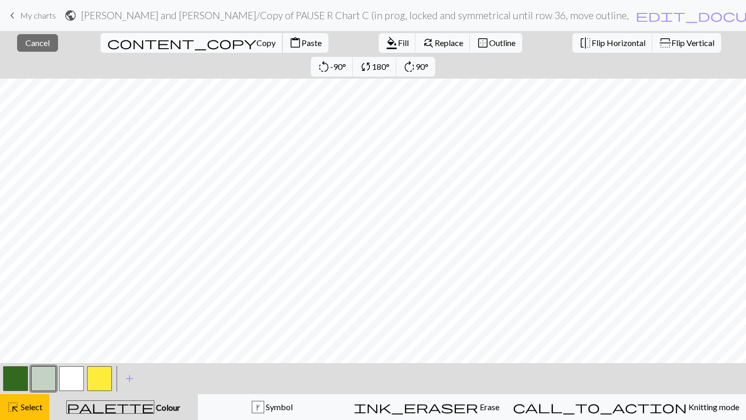
click at [256, 41] on span "Copy" at bounding box center [265, 43] width 19 height 10
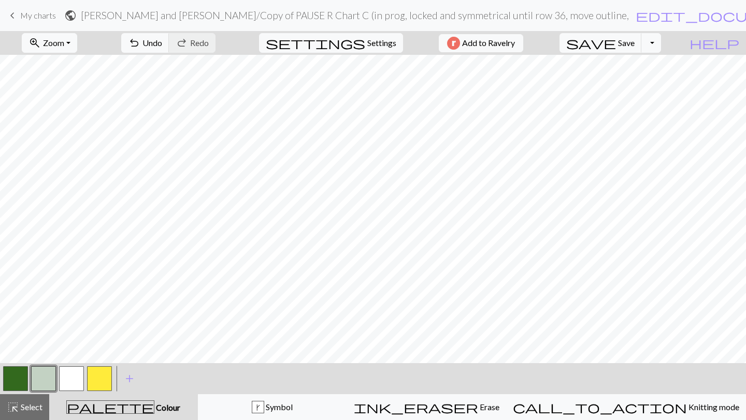
click at [17, 378] on button "button" at bounding box center [15, 379] width 25 height 25
click at [21, 412] on span "Select" at bounding box center [30, 407] width 23 height 10
click at [26, 408] on span "Select" at bounding box center [30, 407] width 23 height 10
click at [19, 378] on button "button" at bounding box center [15, 379] width 25 height 25
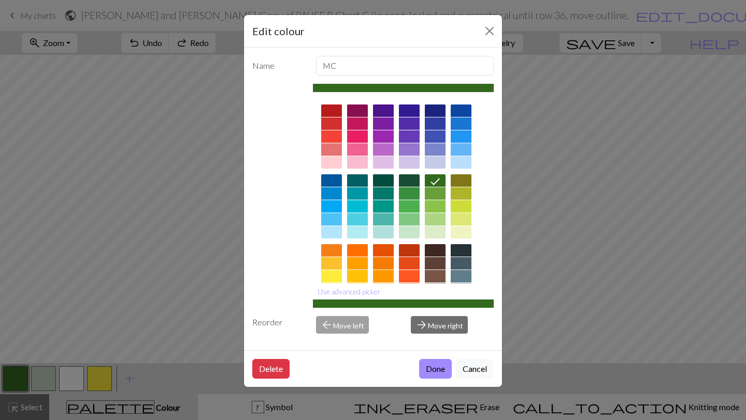
click at [20, 405] on div "Edit colour Name MC Use advanced picker Reorder arrow_back Move left arrow_forw…" at bounding box center [373, 210] width 746 height 420
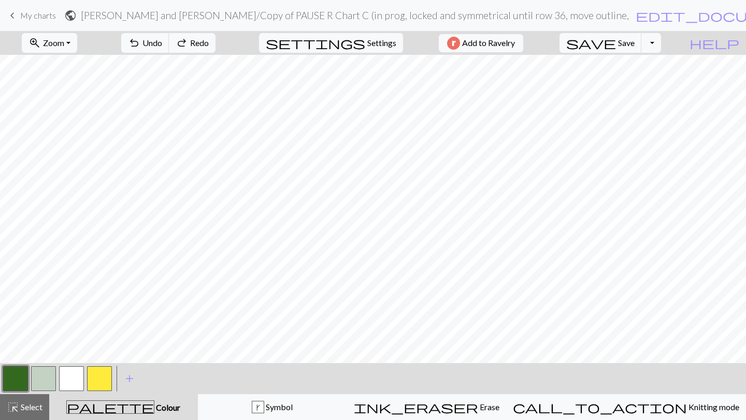
click at [20, 405] on span "Select" at bounding box center [30, 407] width 23 height 10
click at [18, 374] on button "button" at bounding box center [15, 379] width 25 height 25
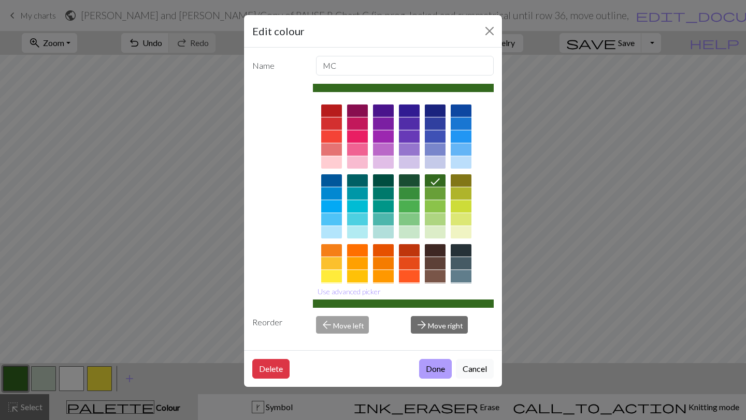
click at [427, 374] on button "Done" at bounding box center [435, 369] width 33 height 20
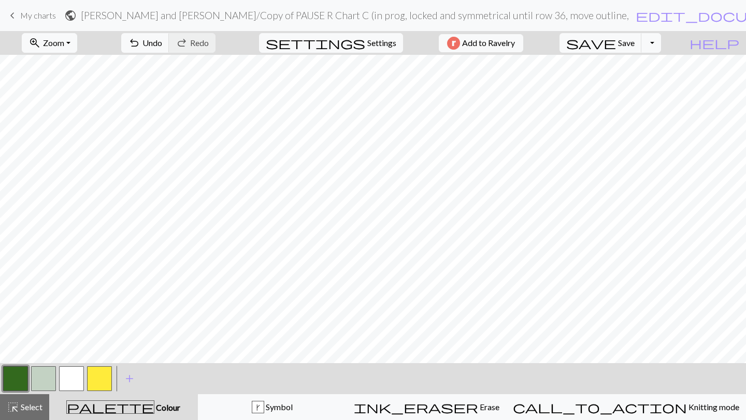
click at [39, 380] on button "button" at bounding box center [43, 379] width 25 height 25
click at [17, 381] on button "button" at bounding box center [15, 379] width 25 height 25
click at [37, 377] on button "button" at bounding box center [43, 379] width 25 height 25
click at [16, 376] on button "button" at bounding box center [15, 379] width 25 height 25
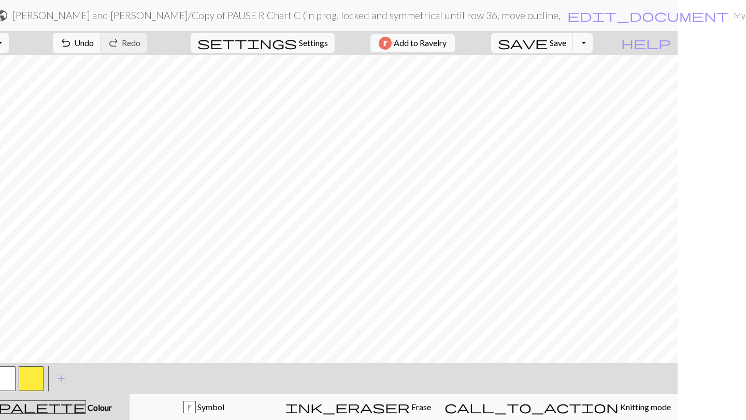
scroll to position [0, 74]
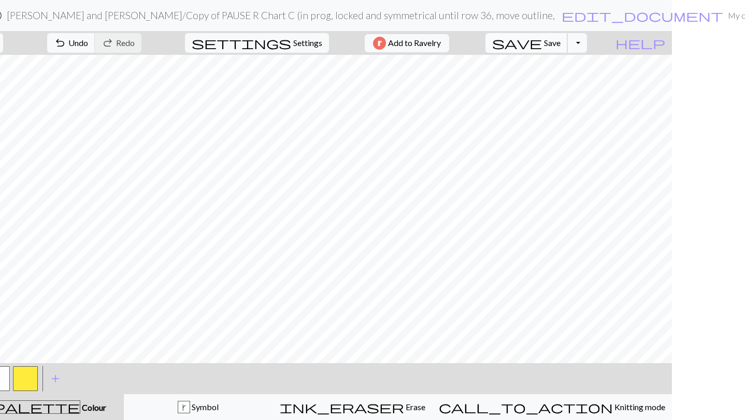
click at [560, 45] on span "Save" at bounding box center [552, 43] width 17 height 10
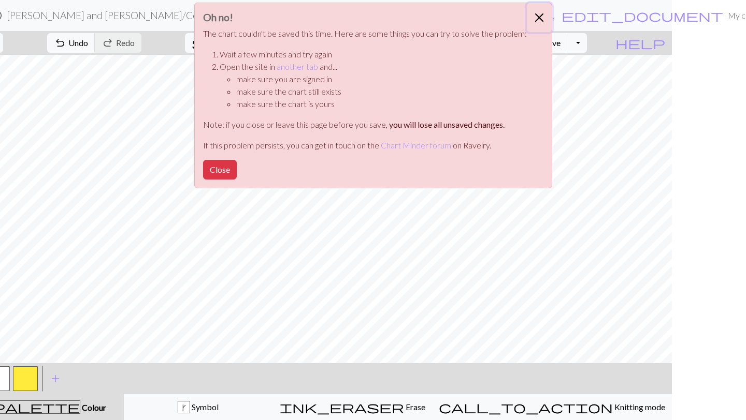
click at [536, 15] on button "Close" at bounding box center [539, 17] width 25 height 29
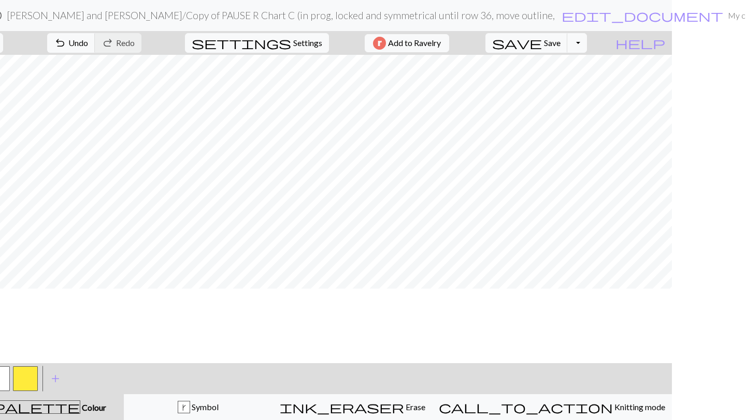
scroll to position [0, 0]
click at [560, 46] on span "Save" at bounding box center [552, 43] width 17 height 10
click at [542, 47] on span "save" at bounding box center [517, 43] width 50 height 14
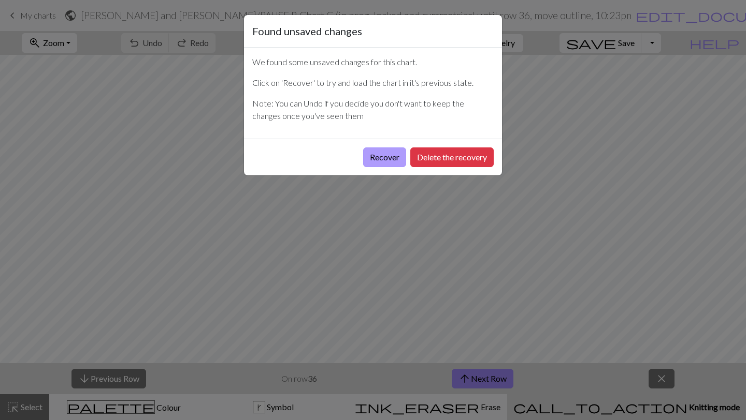
click at [389, 159] on button "Recover" at bounding box center [384, 158] width 43 height 20
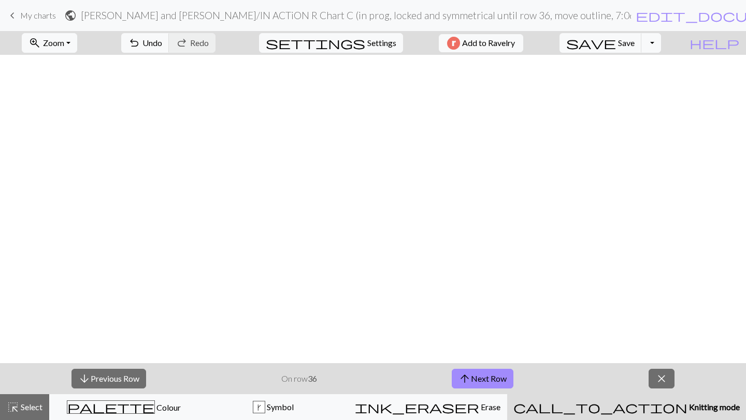
scroll to position [12, 0]
click at [634, 43] on span "Save" at bounding box center [626, 43] width 17 height 10
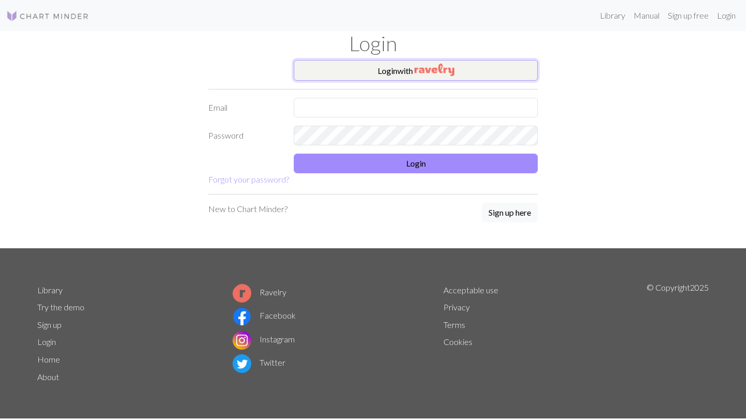
click at [398, 69] on button "Login with" at bounding box center [416, 70] width 244 height 21
